Goal: Communication & Community: Ask a question

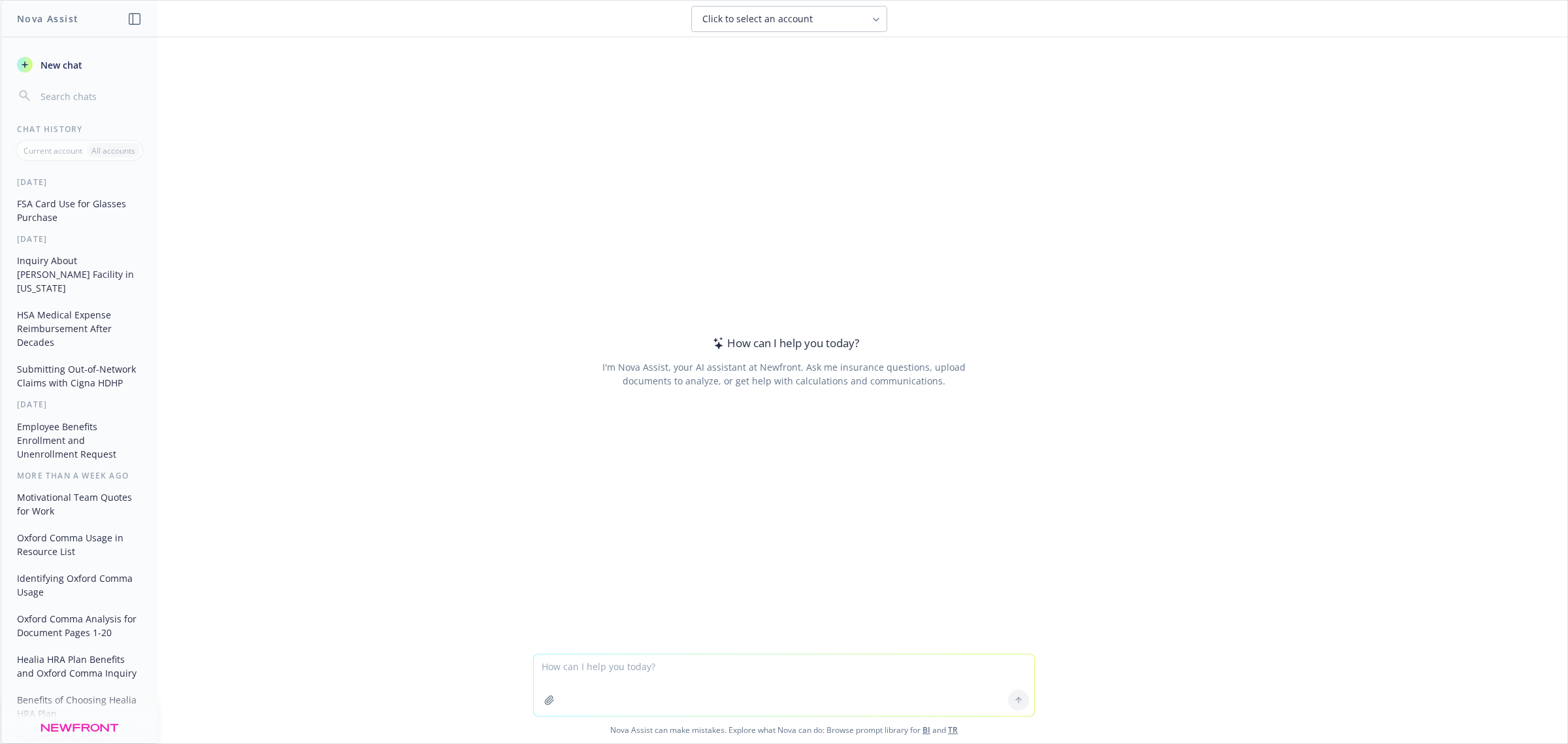
click at [842, 20] on div "Click to select an account" at bounding box center [781, 19] width 158 height 13
type input "h"
type input "a"
type input "halo"
click at [815, 79] on div "Halo Industries, Inc. TR" at bounding box center [789, 84] width 179 height 14
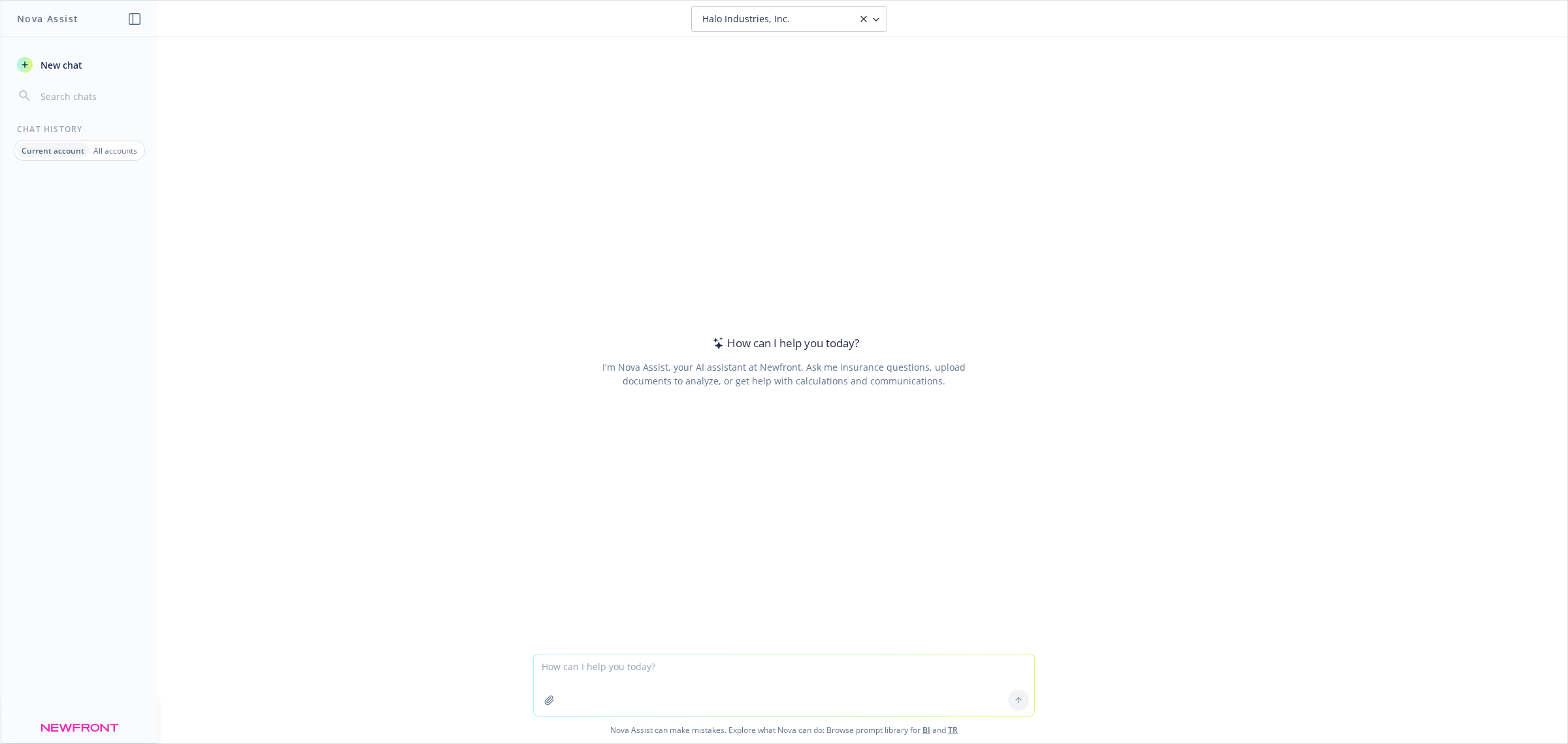
click at [717, 677] on textarea at bounding box center [784, 684] width 500 height 61
click at [870, 663] on textarea "for halo industries, are flu shots covered for anthem blue cross and kaiser per…" at bounding box center [784, 684] width 500 height 61
type textarea "for halo industries, are flu shots covered for anthem blue cross and kaiser Per…"
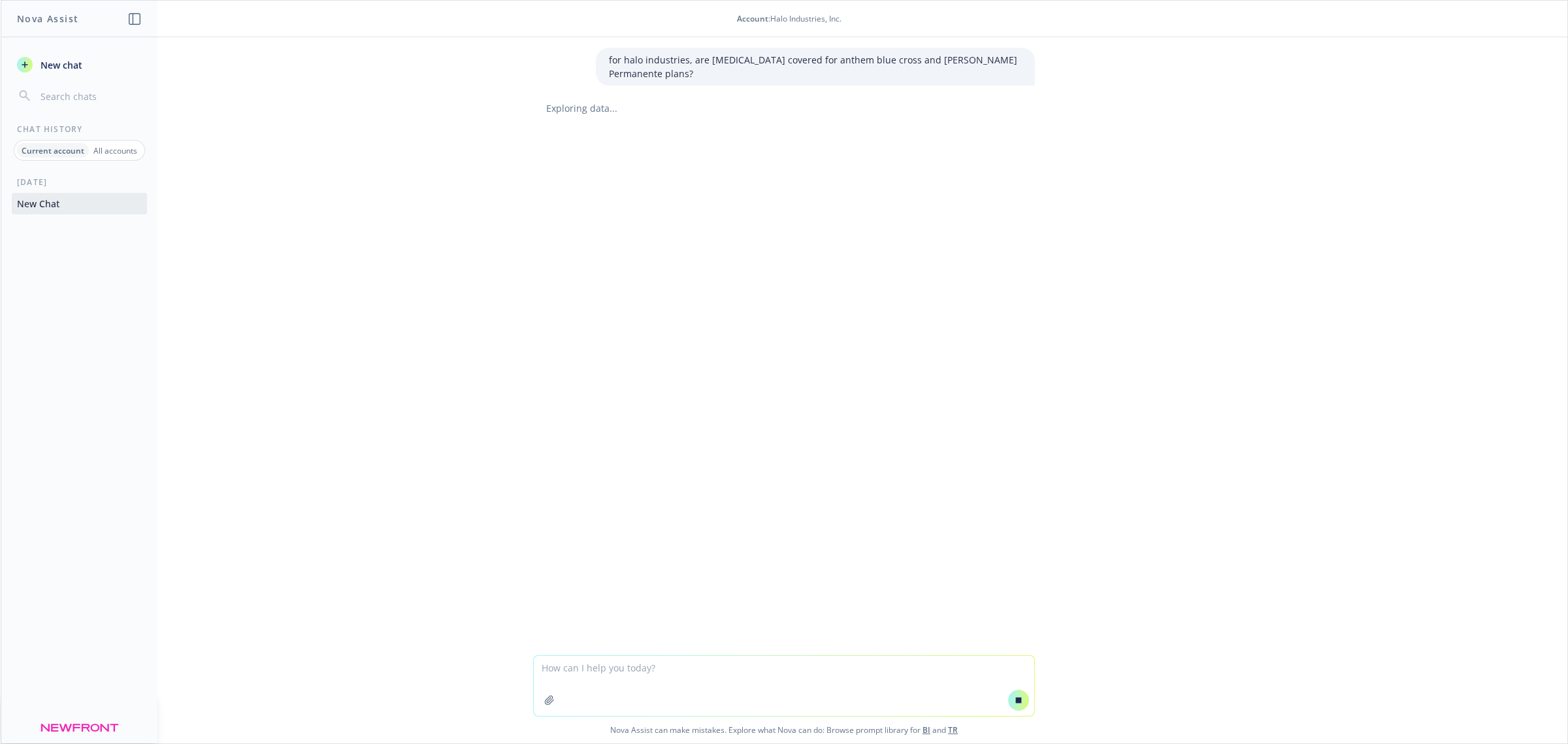
click at [596, 670] on textarea at bounding box center [784, 686] width 500 height 60
click at [908, 667] on textarea "can you tell me persentage of employees in anthem vs kaiser using the number of…" at bounding box center [784, 684] width 500 height 61
click at [625, 662] on textarea "can you tell me persentage of employees in anthem vs kaiser using the number of…" at bounding box center [784, 684] width 500 height 61
type textarea "can you tell me percentage of employees in anthem vs kaiser using the number of…"
drag, startPoint x: 749, startPoint y: 675, endPoint x: 316, endPoint y: 645, distance: 434.0
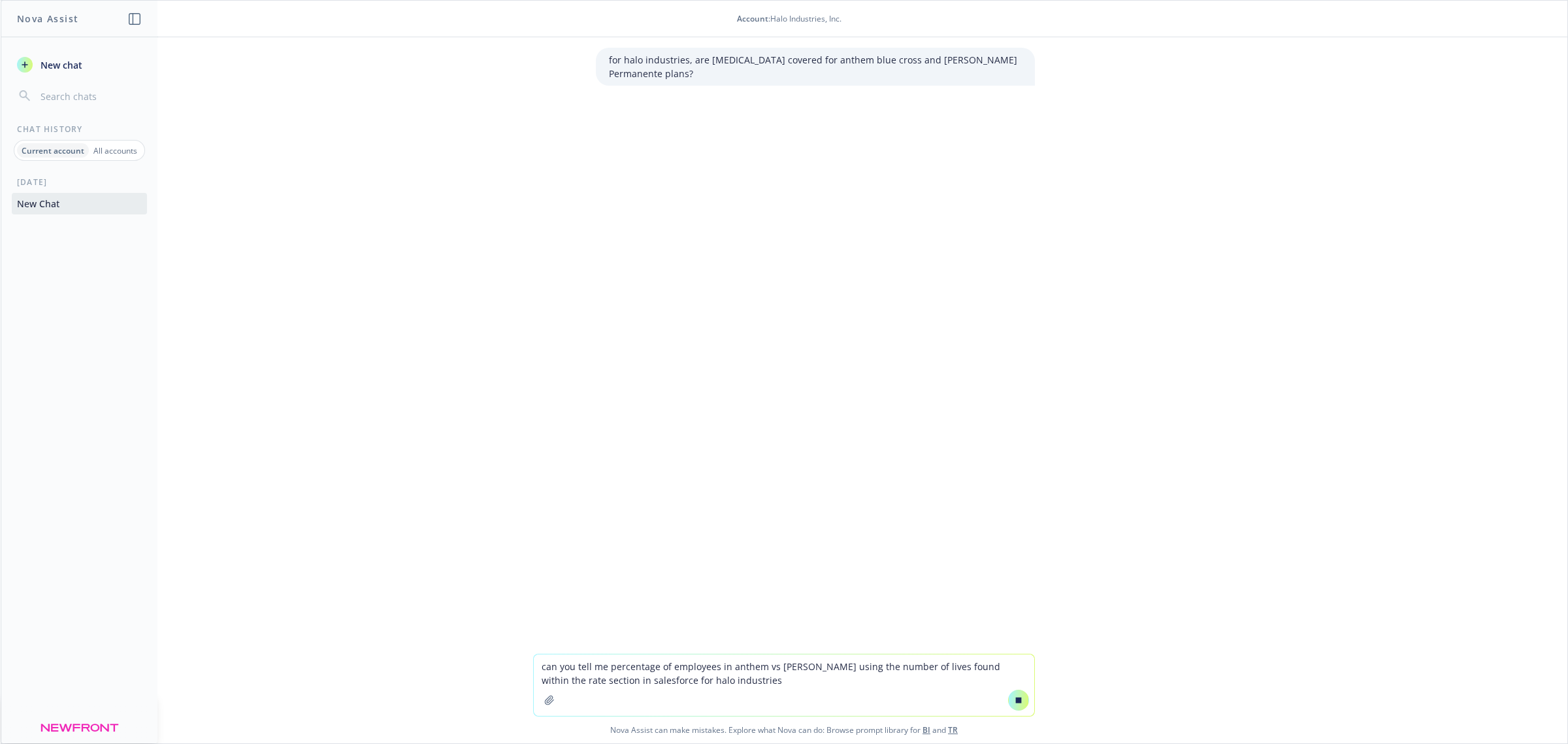
click at [316, 645] on div "for halo industries, are flu shots covered for anthem blue cross and kaiser Per…" at bounding box center [784, 390] width 1567 height 706
click at [1461, 13] on div "Account : Halo Industries, Inc." at bounding box center [789, 18] width 1525 height 11
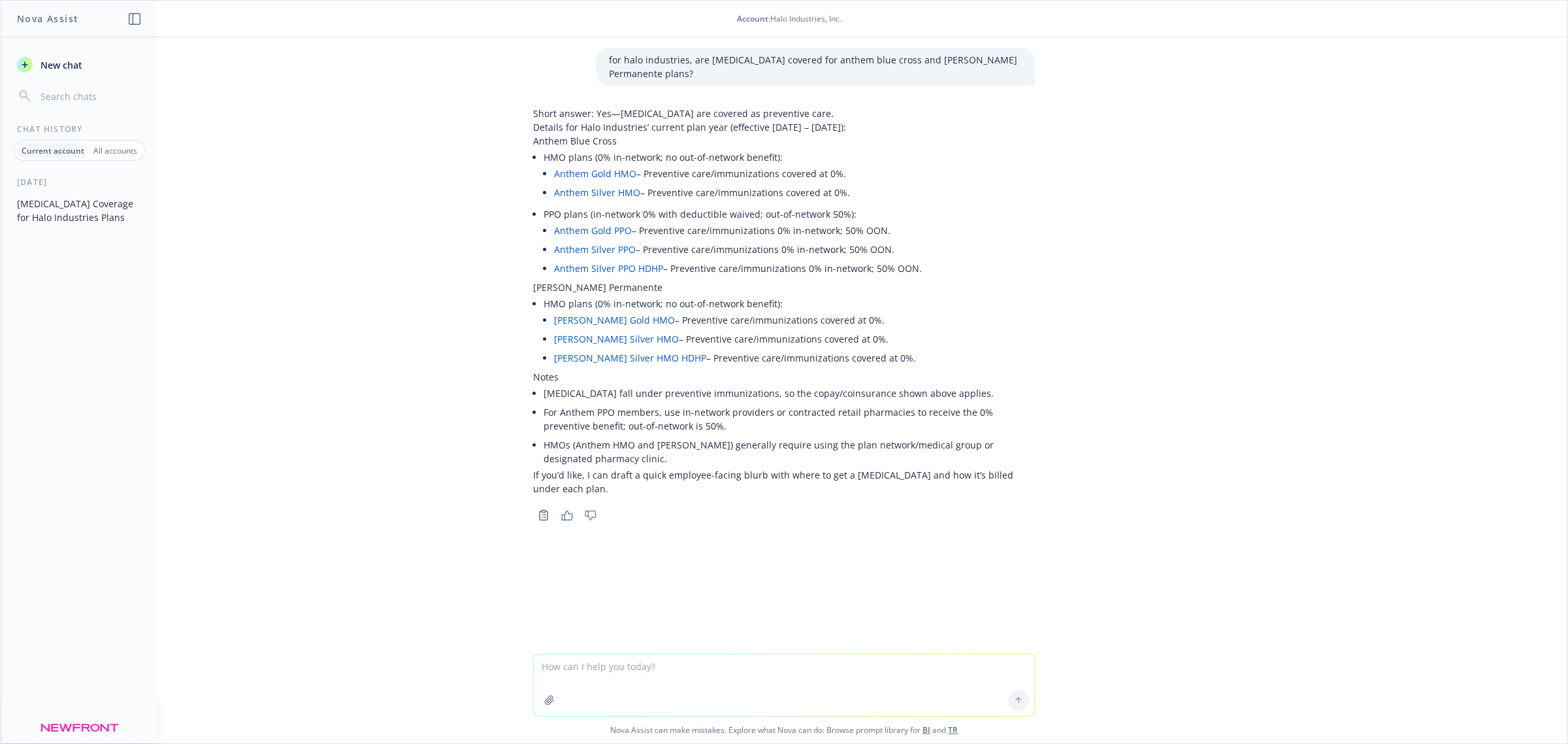
click at [647, 664] on textarea at bounding box center [784, 684] width 500 height 61
type textarea "are flu shots covered under pharmacy or medical for all the plans?"
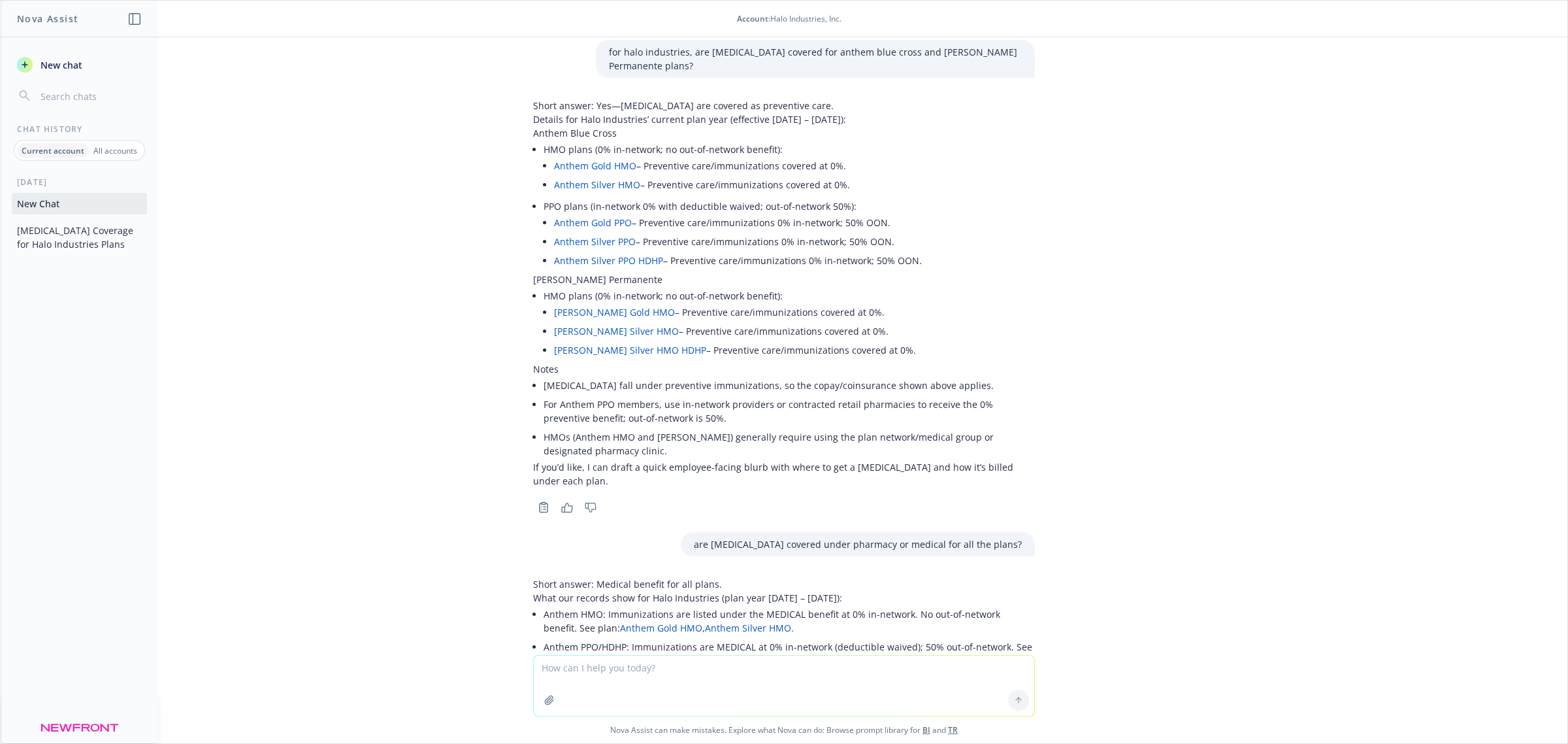
scroll to position [185, 0]
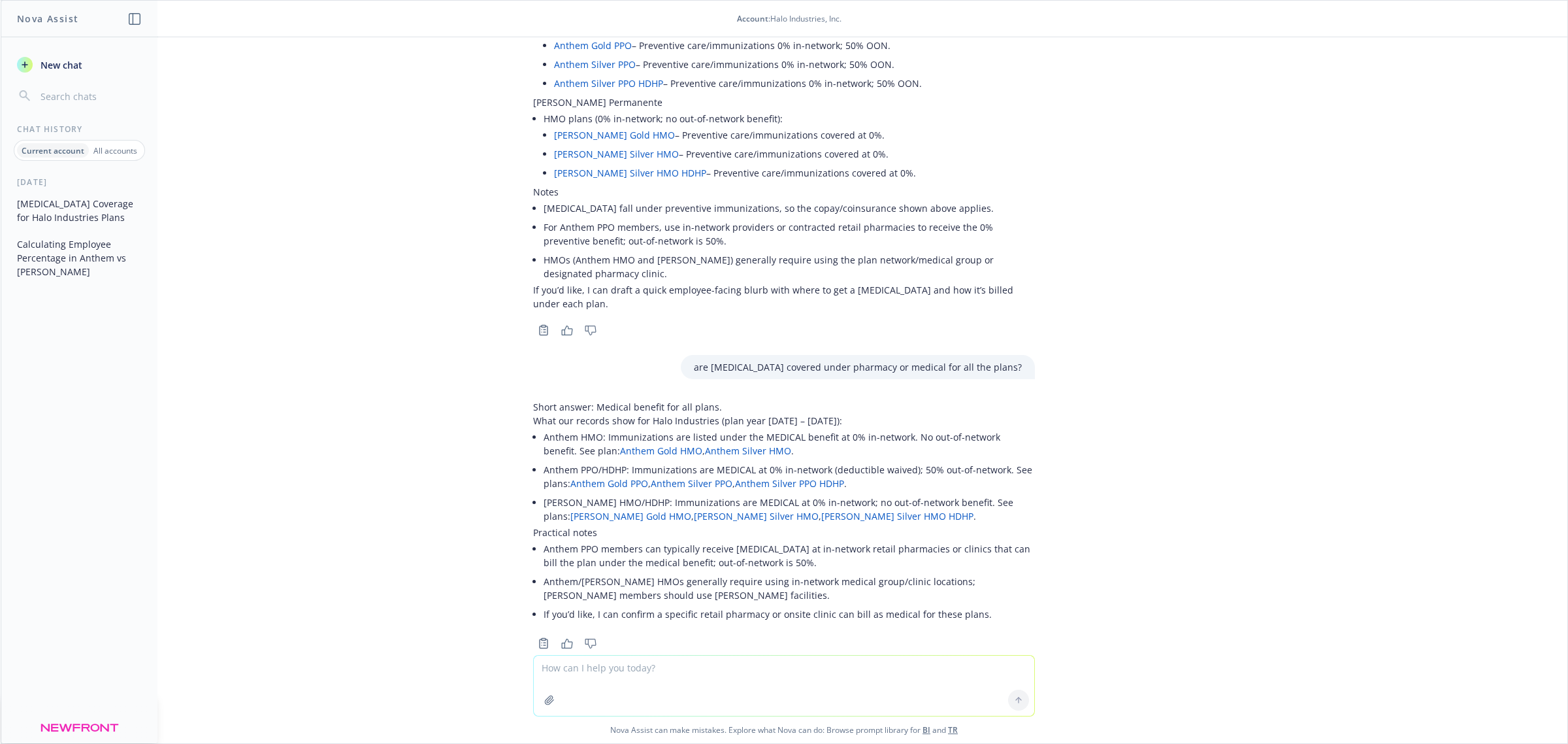
click at [678, 677] on textarea at bounding box center [784, 686] width 500 height 60
type textarea "total number of employees for halo indusrties?"
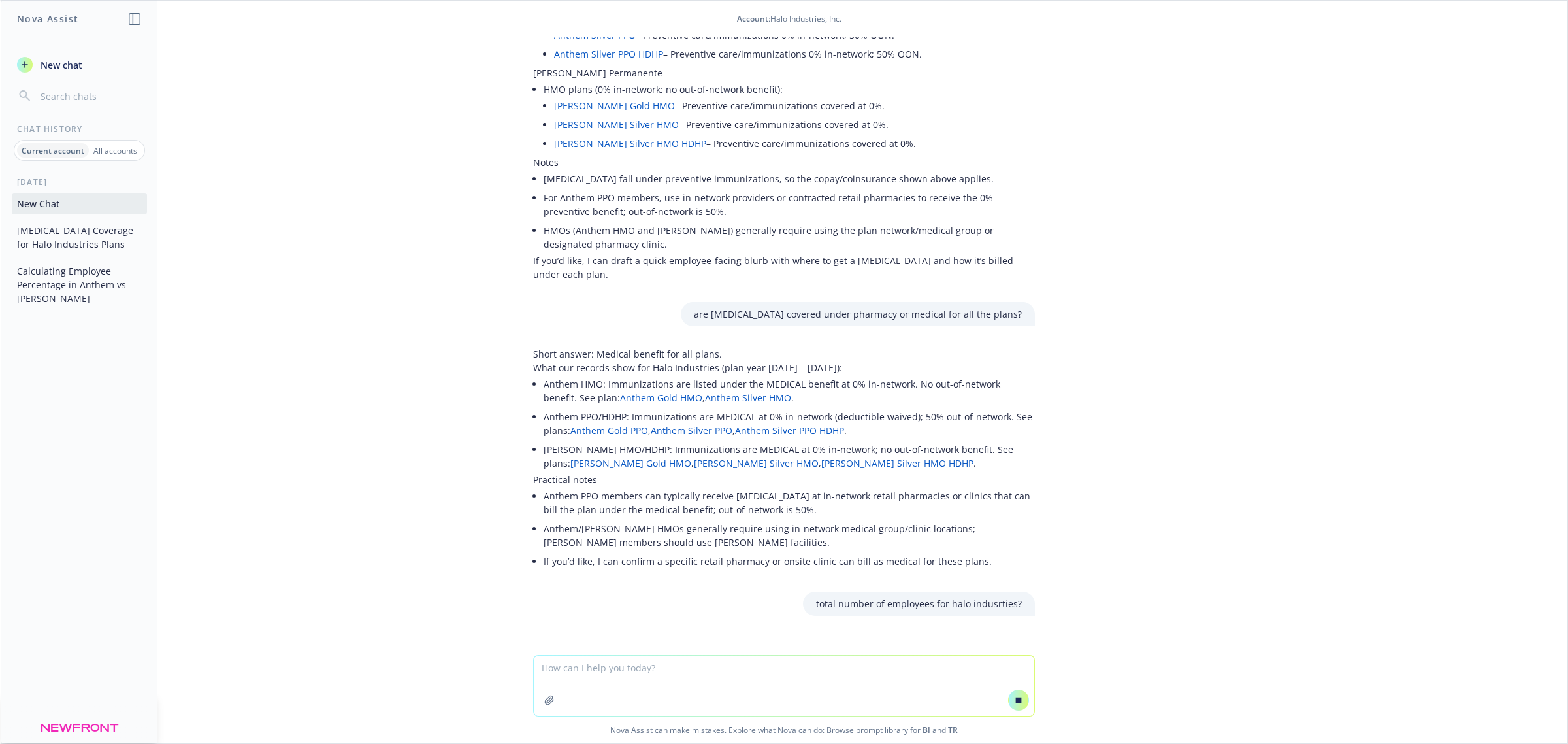
scroll to position [229, 0]
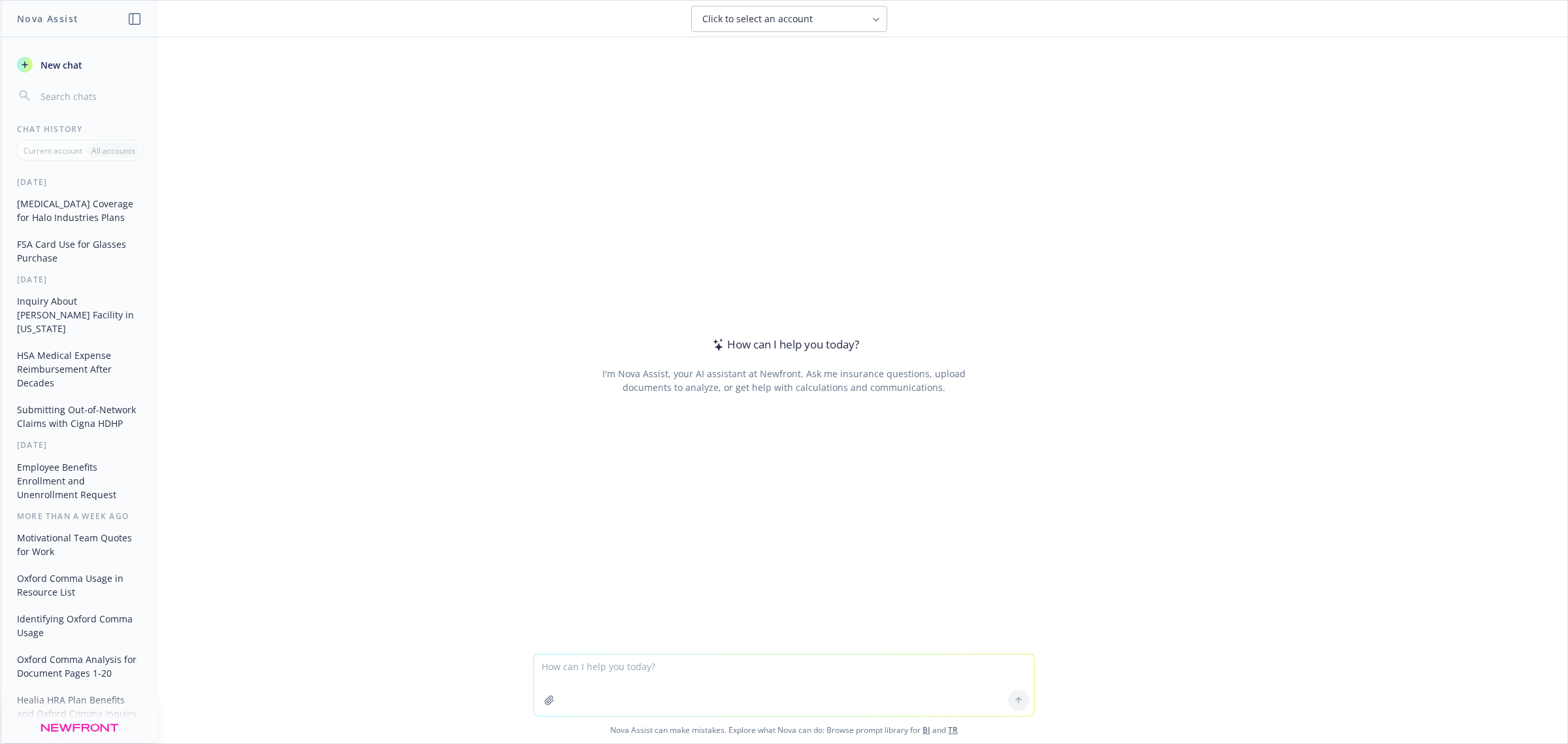
type textarea "can you tell me percentage of employees in anthem vs kaiser using the number of…"
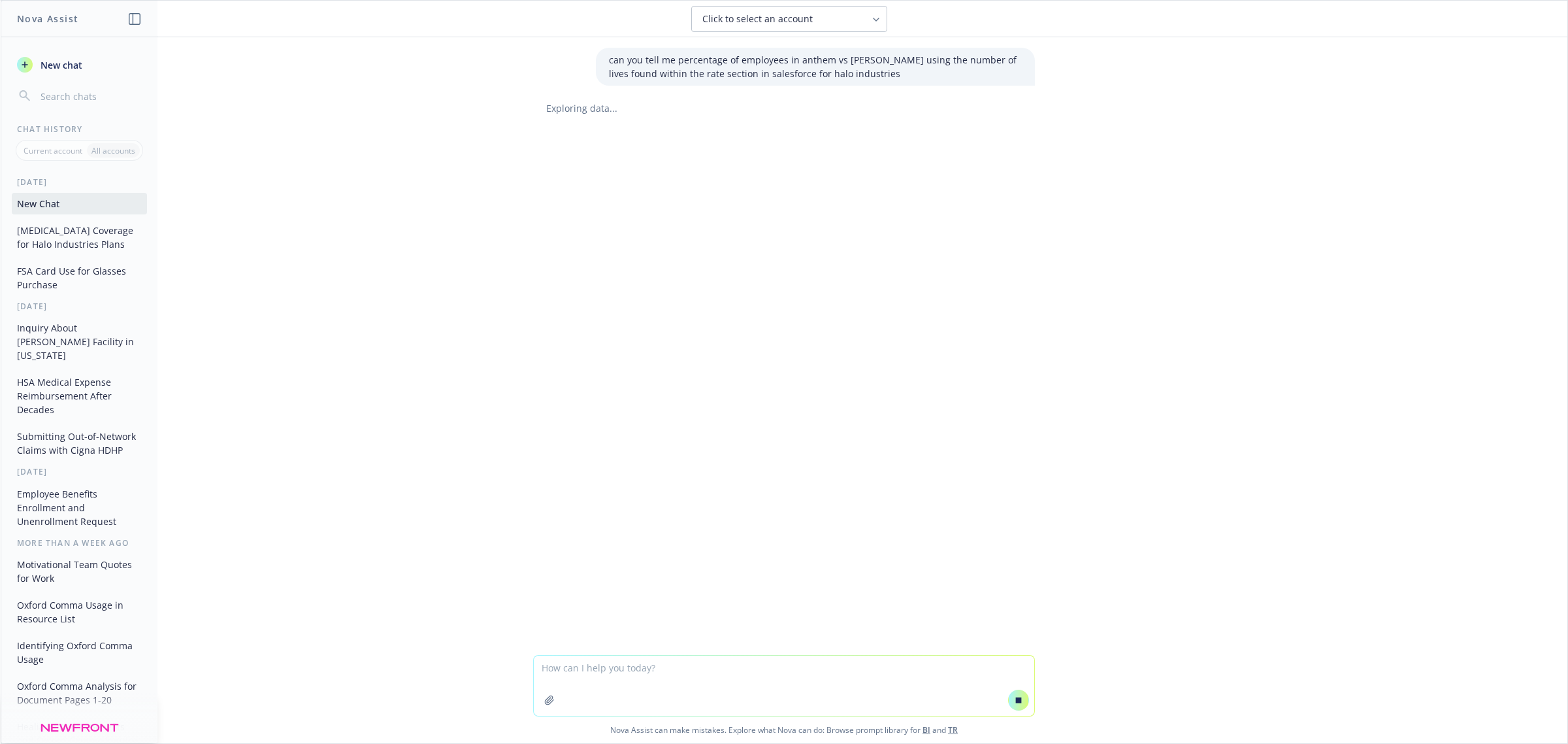
click at [831, 9] on button "Click to select an account" at bounding box center [790, 19] width 196 height 26
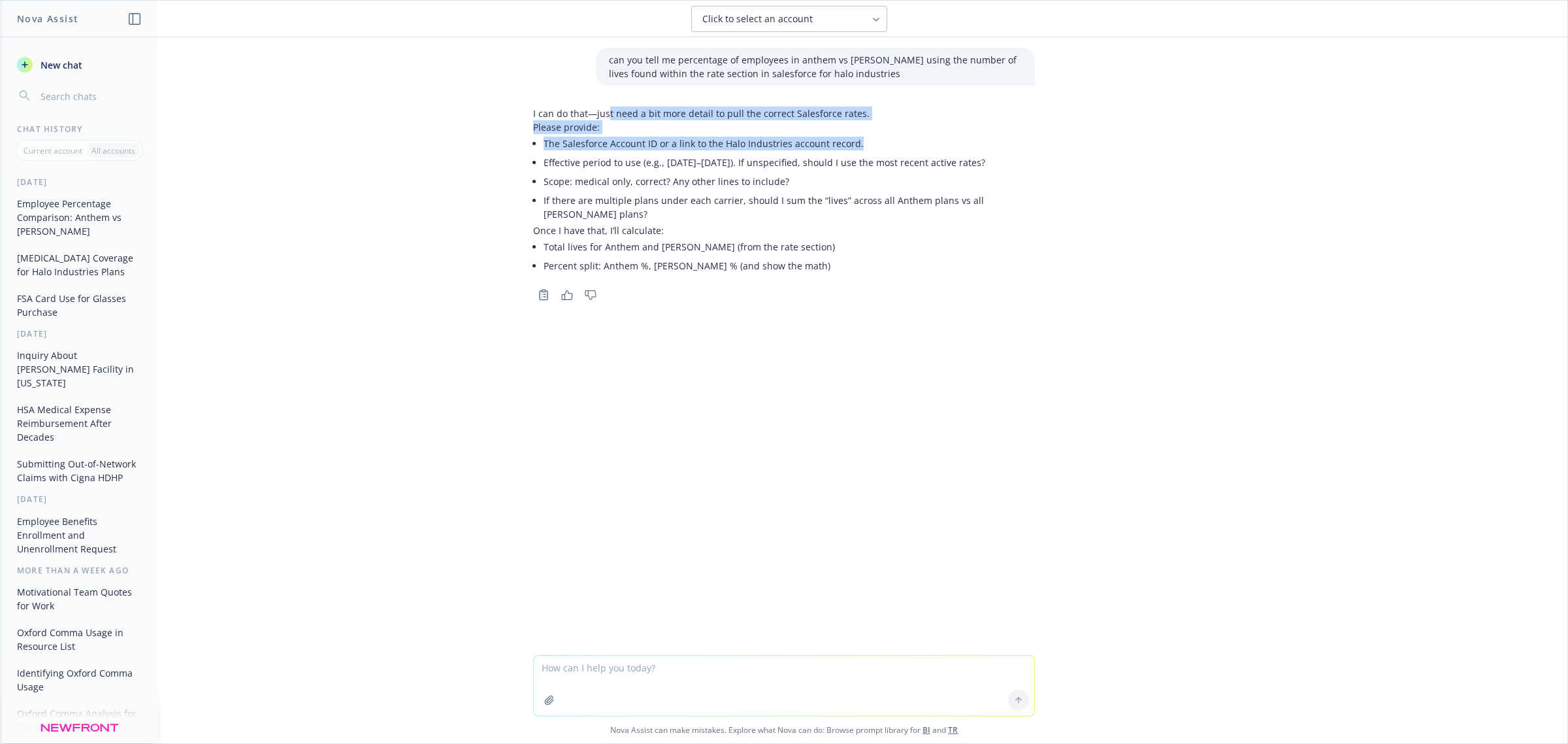
drag, startPoint x: 603, startPoint y: 110, endPoint x: 856, endPoint y: 148, distance: 255.8
click at [856, 148] on div "I can do that—just need a bit more detail to pull the correct Salesforce rates.…" at bounding box center [784, 191] width 502 height 169
click at [863, 24] on button "Click to select an account" at bounding box center [790, 19] width 196 height 26
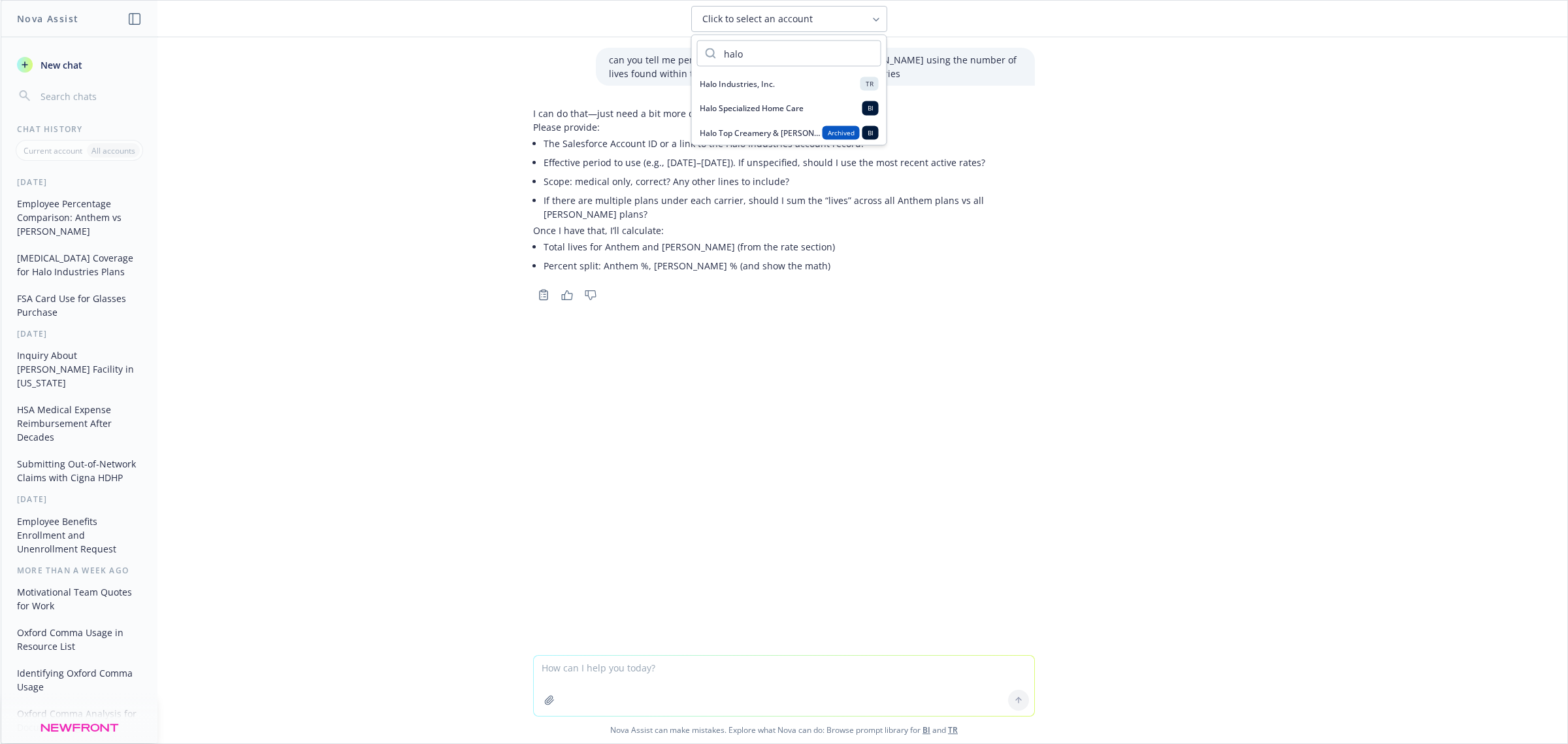
type input "halo"
click at [763, 89] on span "Halo Industries, Inc." at bounding box center [737, 84] width 75 height 11
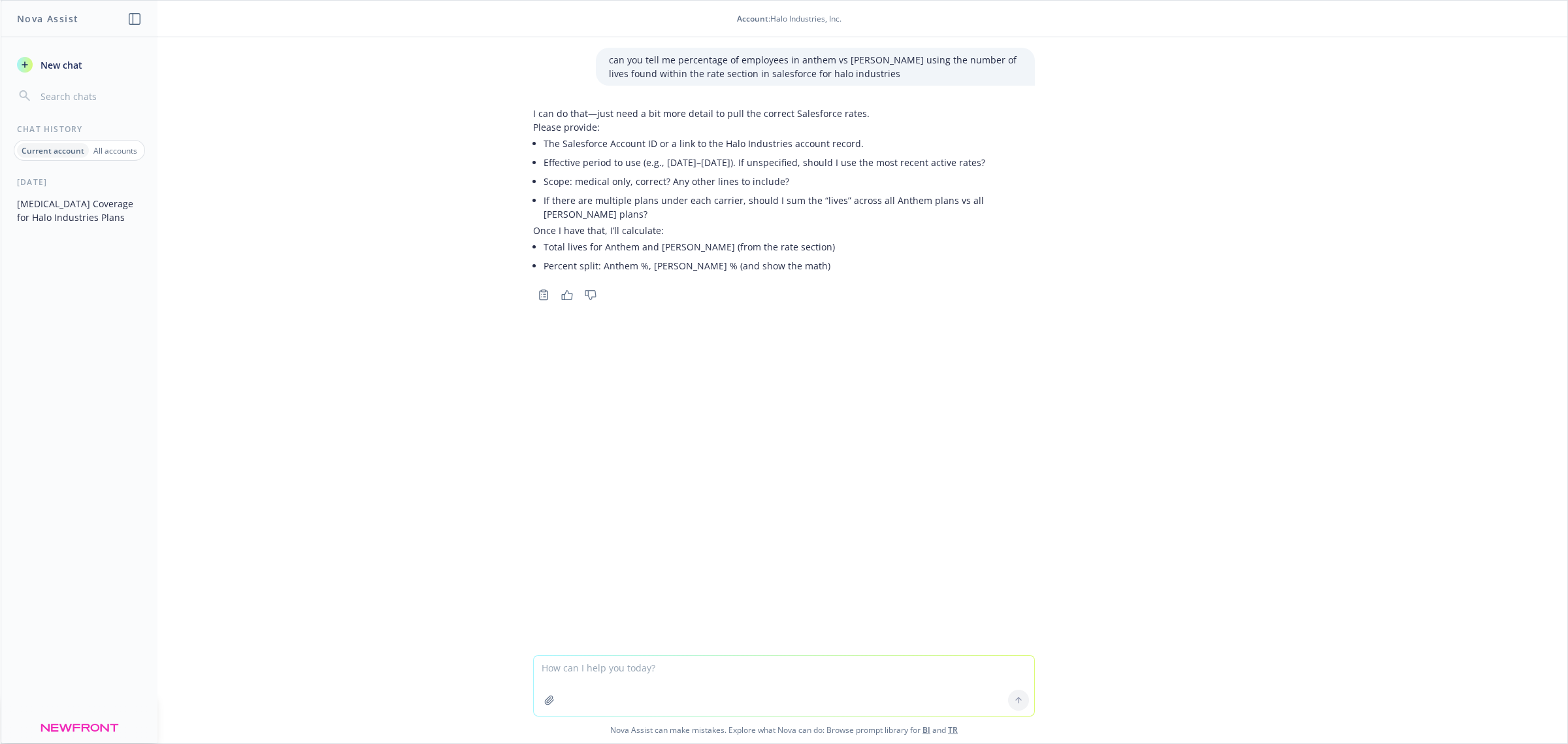
click at [579, 693] on textarea at bounding box center [784, 686] width 500 height 60
type textarea "try now that i have selected the account, please use current plans"
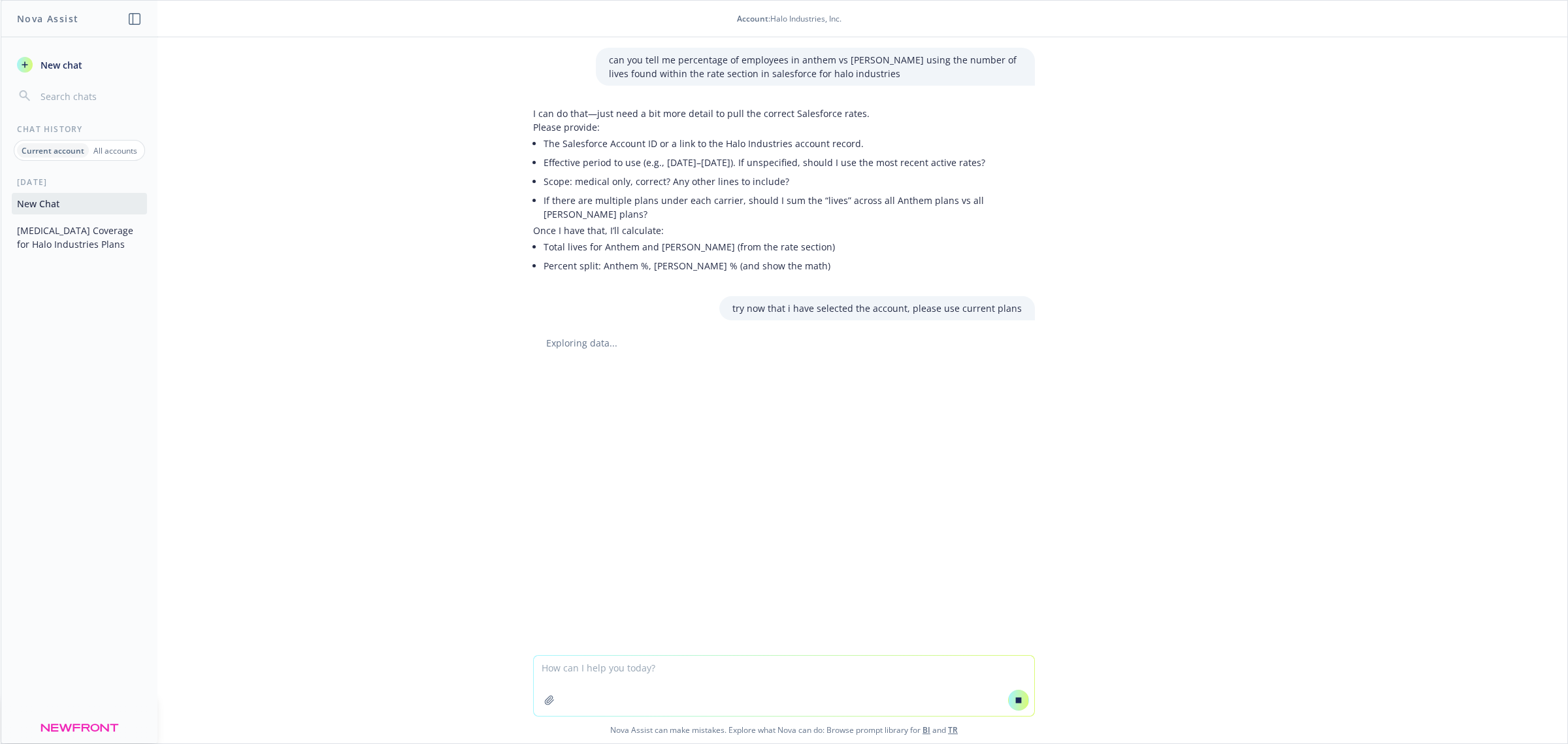
click at [935, 57] on p "can you tell me percentage of employees in anthem vs kaiser using the number of…" at bounding box center [815, 66] width 413 height 27
copy p "can you tell me percentage of employees in anthem vs kaiser using the number of…"
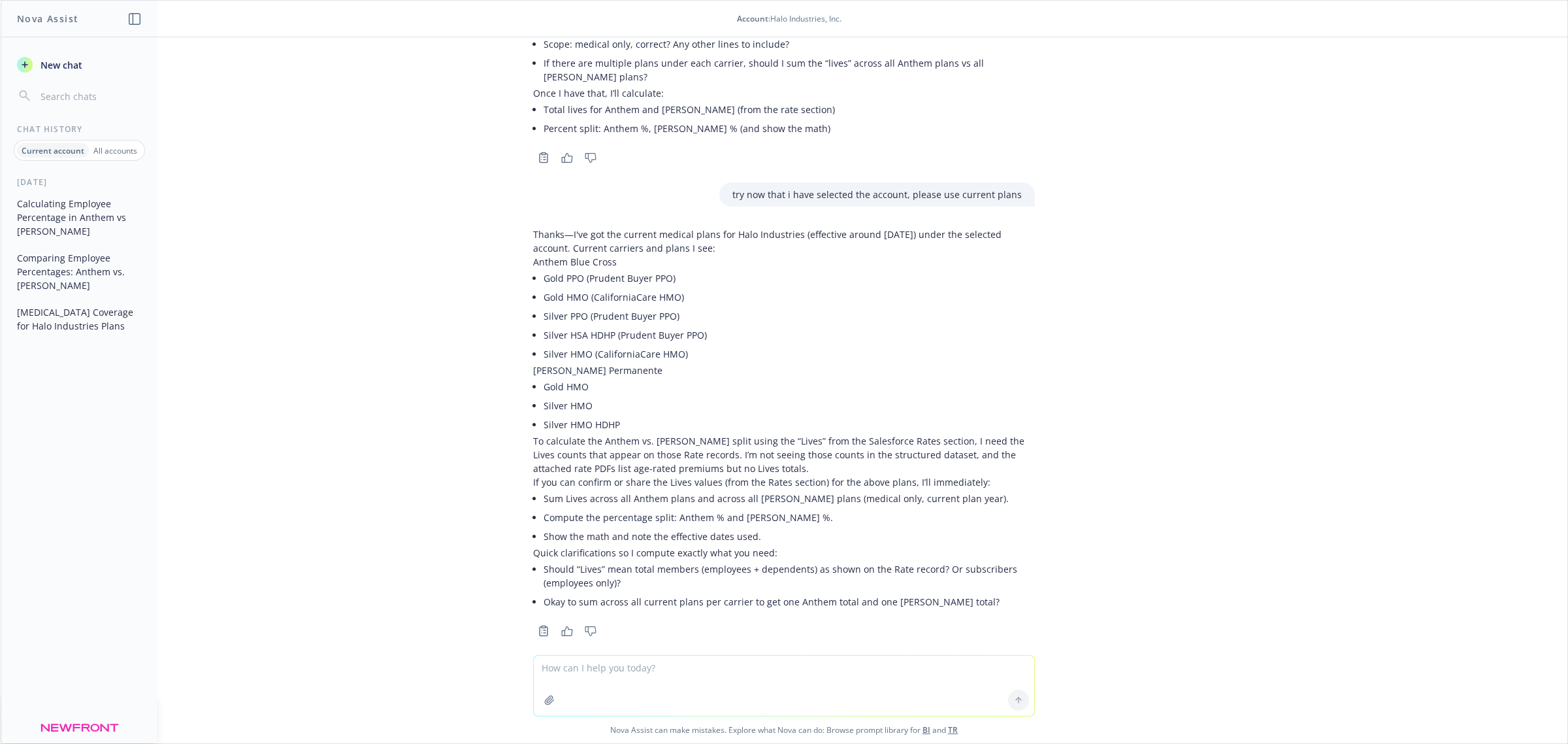
scroll to position [138, 0]
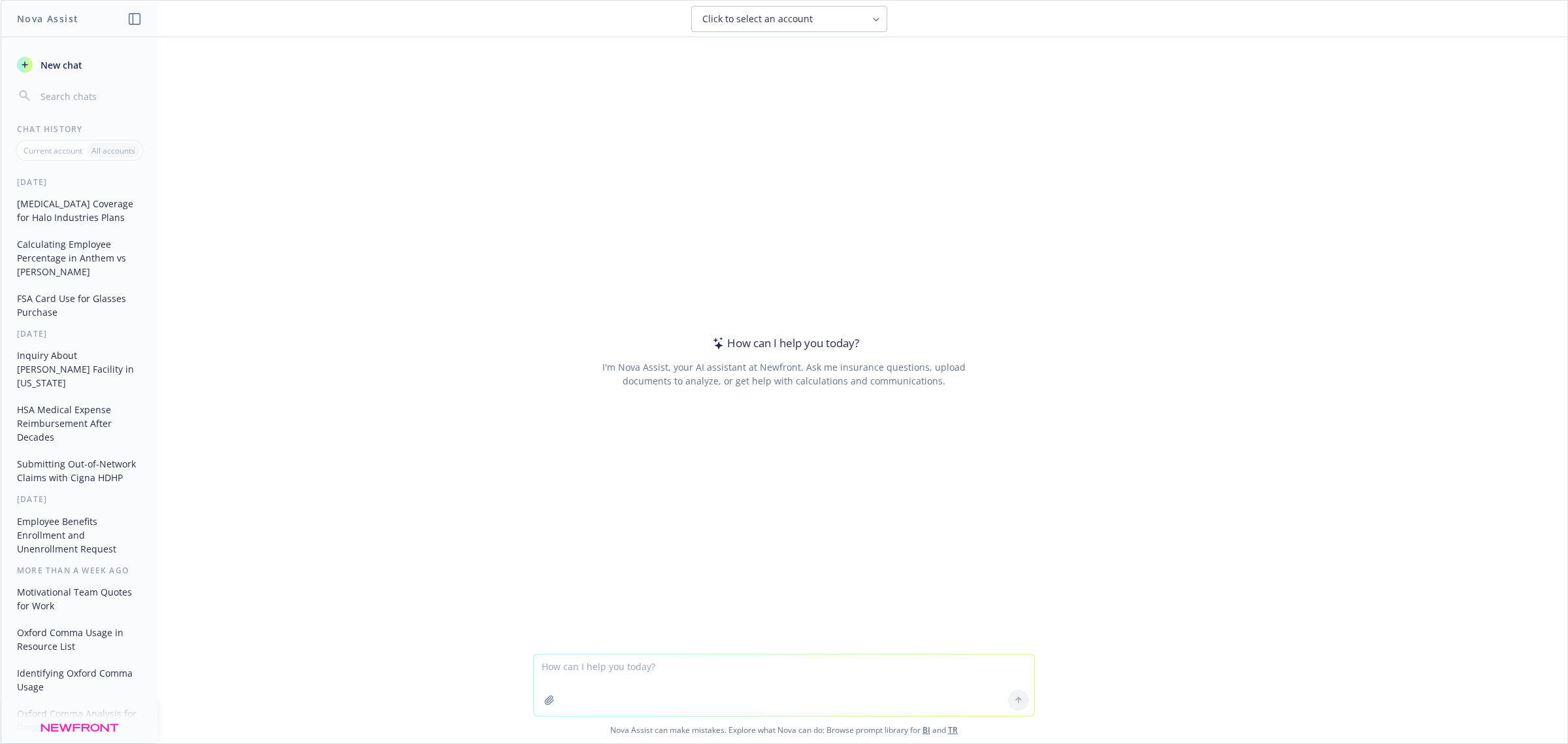
click at [797, 18] on span "Click to select an account" at bounding box center [758, 19] width 110 height 13
type input "halo"
click at [833, 85] on div "Halo Industries, Inc. TR" at bounding box center [789, 84] width 179 height 14
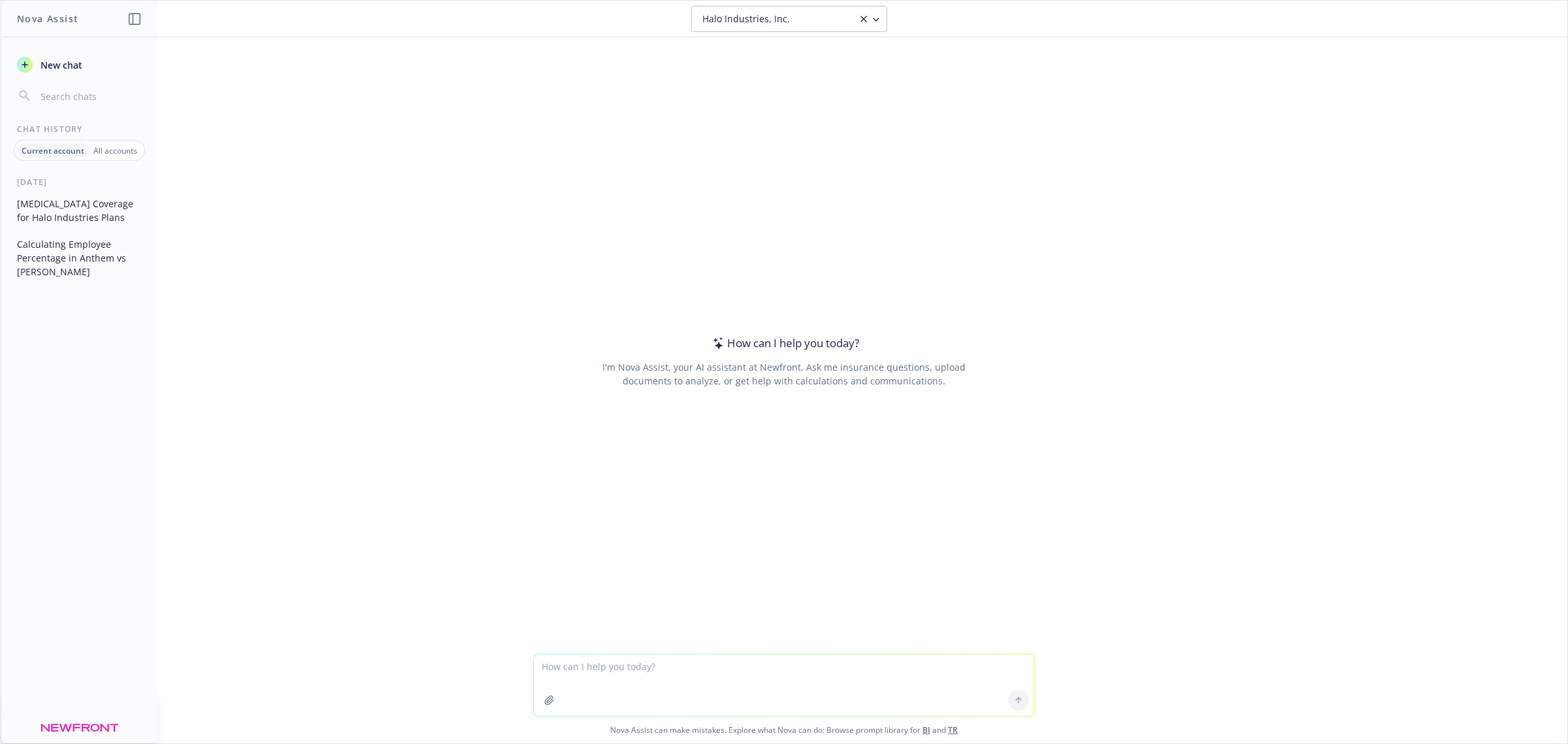
click at [611, 651] on div at bounding box center [784, 645] width 1546 height 15
click at [615, 664] on textarea at bounding box center [784, 684] width 500 height 61
paste textarea "can you tell me percentage of employees in anthem vs kaiser using the number of…"
type textarea "can you tell me percentage of employees in anthem vs kaiser using the number of…"
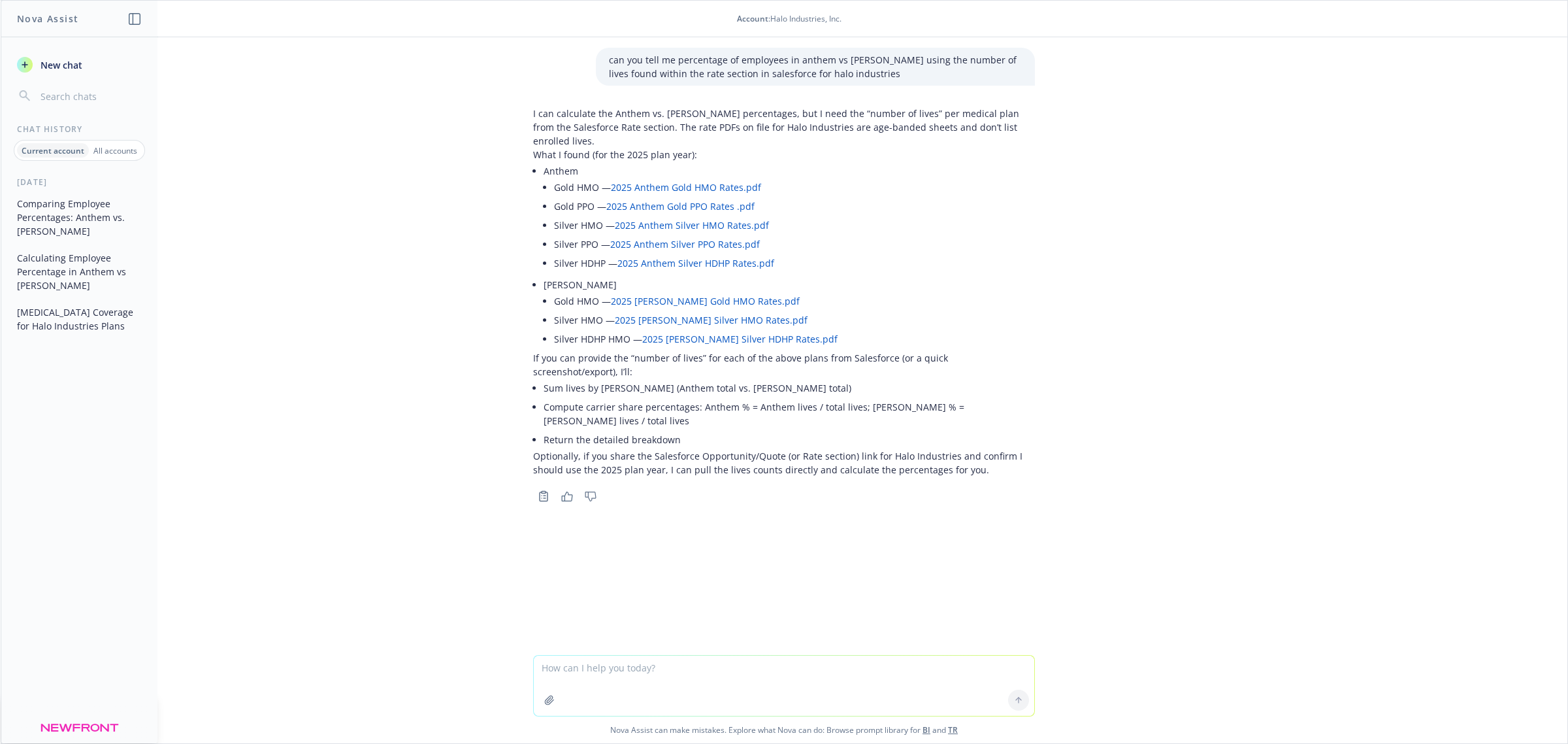
click at [603, 673] on textarea at bounding box center [784, 686] width 500 height 60
type textarea "86 total EEs, 21 anthem carrier, 65 [PERSON_NAME] carrier. give me percentages …"
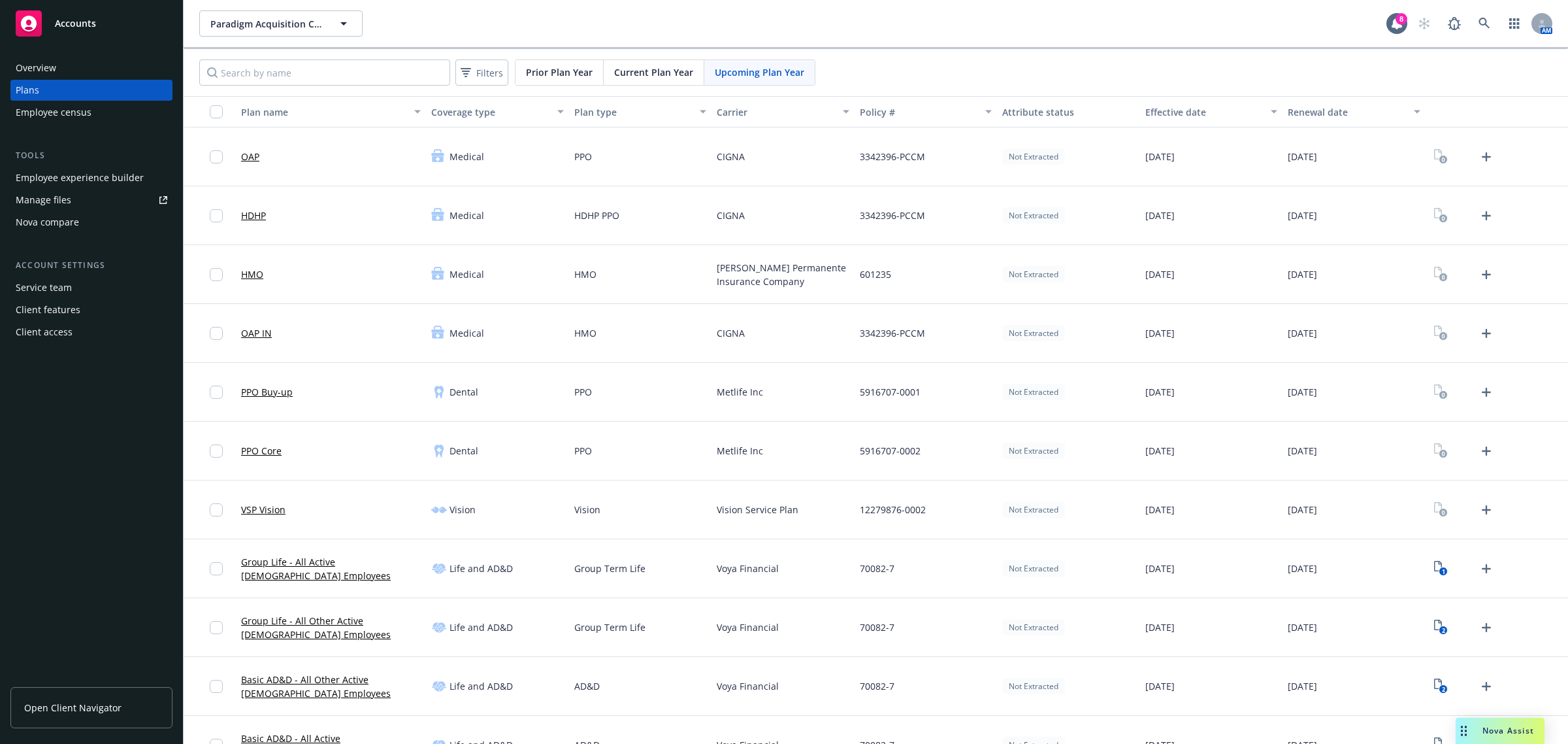
drag, startPoint x: 75, startPoint y: 21, endPoint x: 76, endPoint y: 30, distance: 9.1
click at [75, 21] on span "Accounts" at bounding box center [76, 24] width 41 height 10
